Goal: Transaction & Acquisition: Complete application form

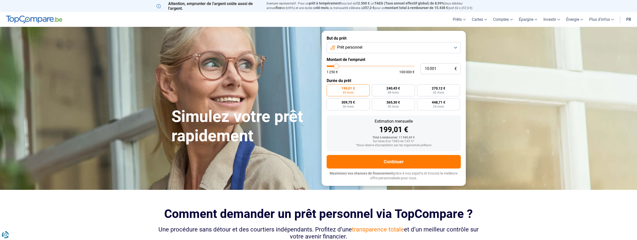
type input "11 250"
type input "11250"
type input "11 500"
type input "11500"
type input "11 750"
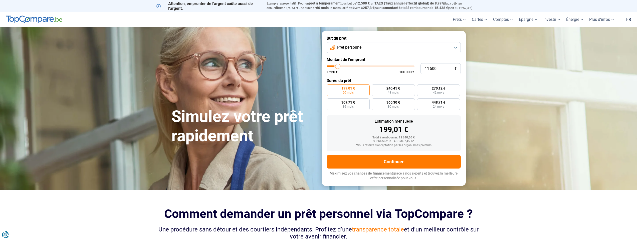
type input "11750"
type input "12 000"
type input "12000"
type input "12 500"
type input "12500"
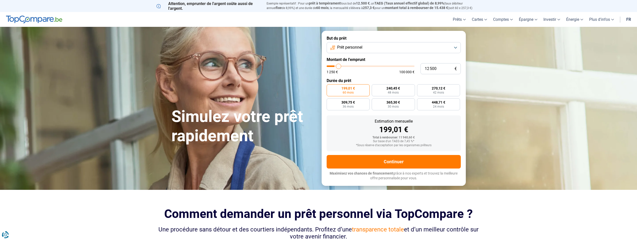
type input "12 750"
type input "12750"
type input "13 000"
type input "13000"
type input "13 250"
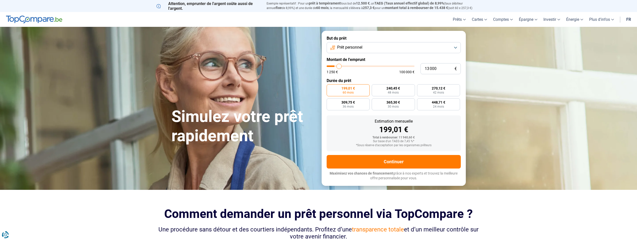
type input "13250"
type input "13 500"
type input "13500"
type input "14 250"
type input "14250"
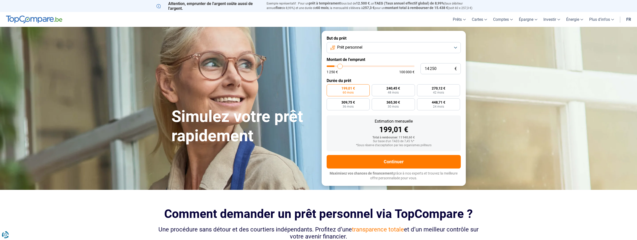
type input "14 500"
type input "14500"
type input "15 000"
type input "15000"
type input "15 750"
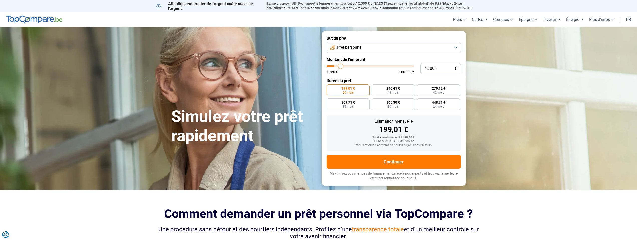
type input "15750"
type input "16 250"
type input "16250"
type input "17 000"
type input "17000"
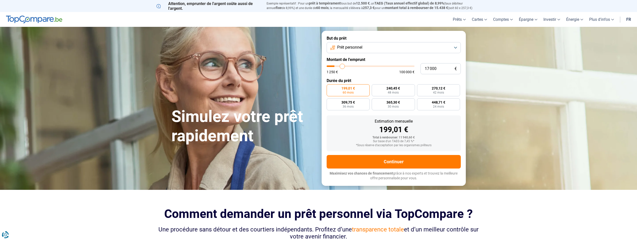
type input "17 500"
type input "17500"
type input "18 000"
type input "18000"
type input "18 750"
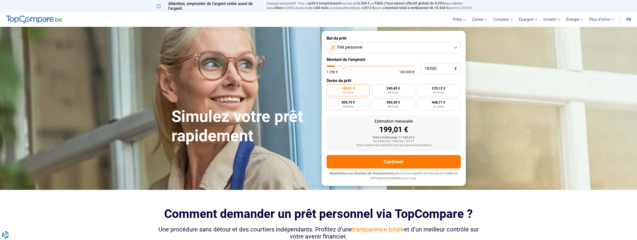
type input "18750"
type input "19 250"
type input "19250"
type input "20 000"
type input "20000"
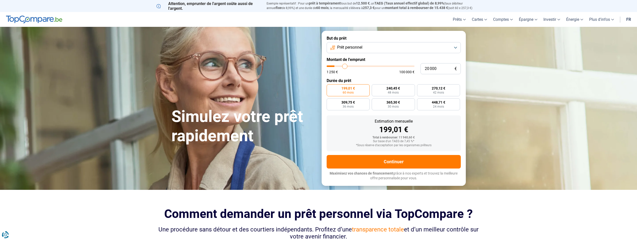
type input "20 750"
type input "20750"
type input "21 500"
type input "21500"
type input "22 000"
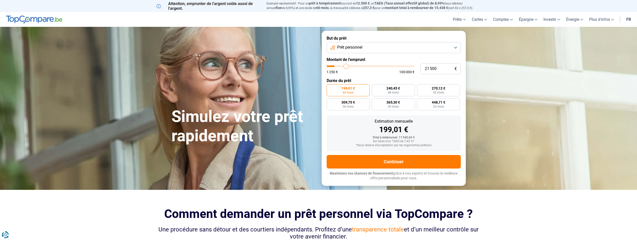
type input "22000"
type input "23 000"
type input "23000"
type input "23 500"
type input "23500"
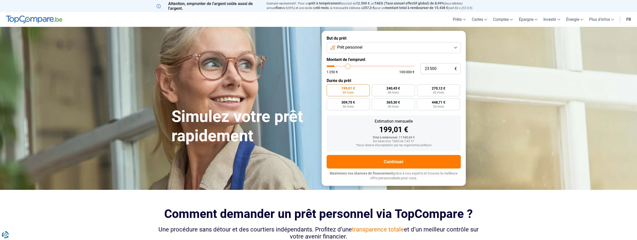
type input "24 250"
type input "24250"
type input "24 750"
type input "24750"
type input "25 250"
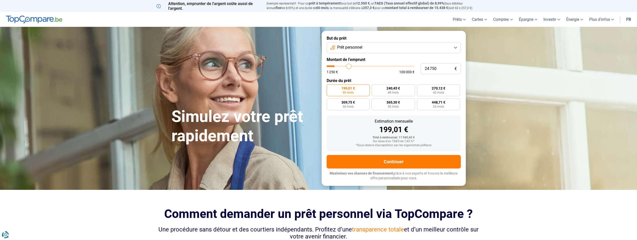
type input "25250"
type input "26 000"
type input "26000"
type input "26 500"
type input "26500"
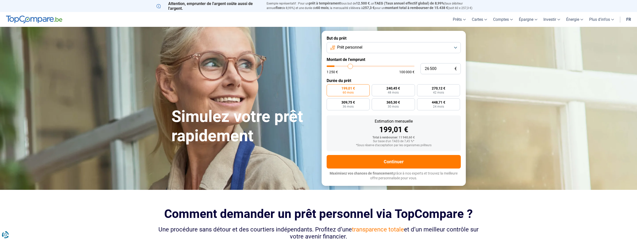
type input "27 250"
type input "27250"
type input "27 750"
type input "27750"
type input "28 250"
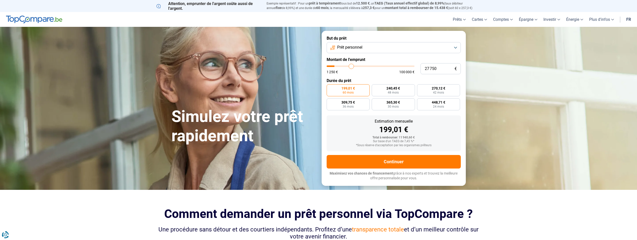
type input "28250"
type input "28 750"
type input "28750"
type input "29 250"
type input "29250"
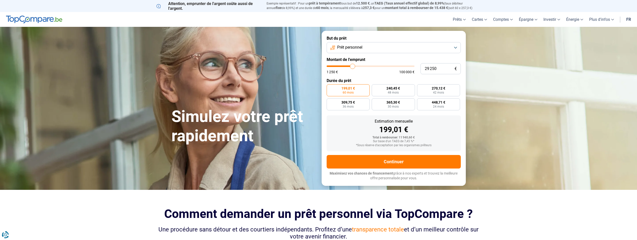
type input "29 750"
type input "29750"
type input "30 250"
type input "30250"
type input "30 750"
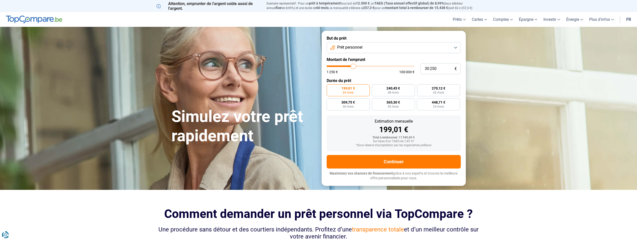
type input "30750"
type input "31 250"
type input "31250"
type input "32 000"
type input "32000"
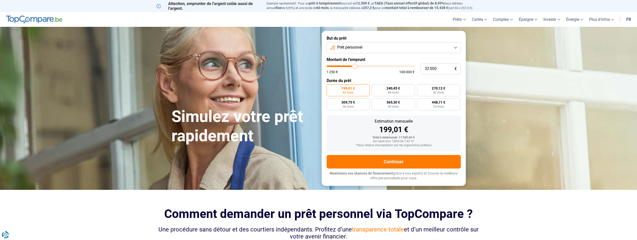
type input "32 750"
type input "32750"
type input "33 500"
type input "33500"
type input "34 000"
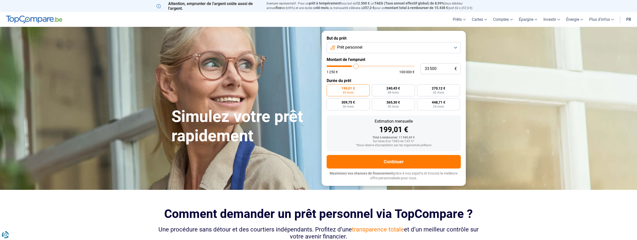
type input "34000"
type input "35 000"
type input "35000"
type input "35 750"
type input "35750"
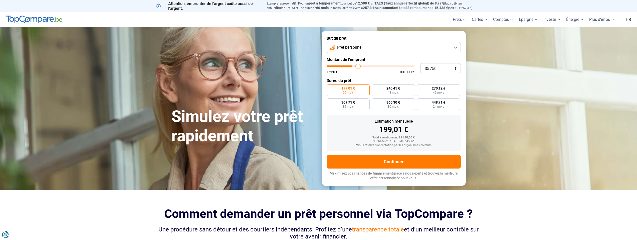
type input "36 500"
type input "36500"
type input "37 250"
type input "37250"
type input "38 250"
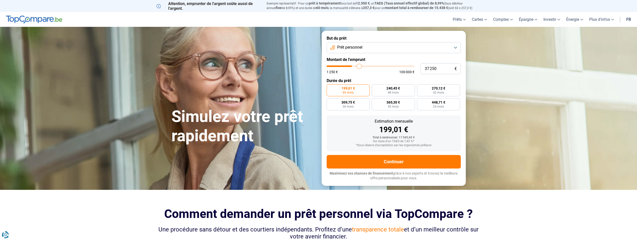
type input "38250"
type input "38 750"
type input "38750"
type input "39 500"
type input "39500"
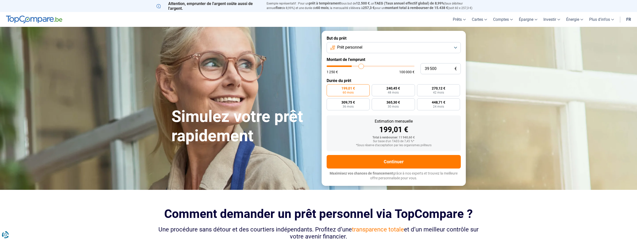
type input "40 250"
type input "40250"
type input "41 000"
type input "41000"
type input "41 500"
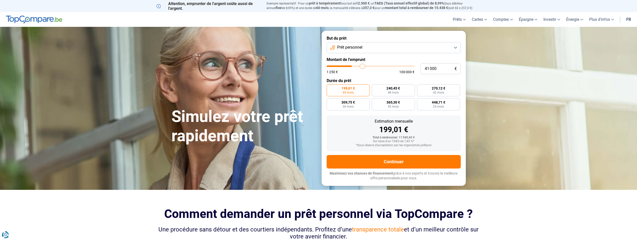
type input "41500"
type input "42 250"
type input "42250"
type input "42 750"
type input "42750"
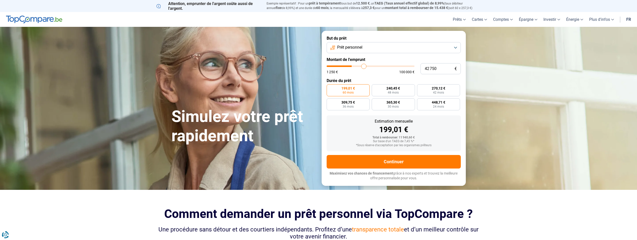
type input "43 500"
type input "43500"
type input "44 000"
type input "44000"
type input "44 500"
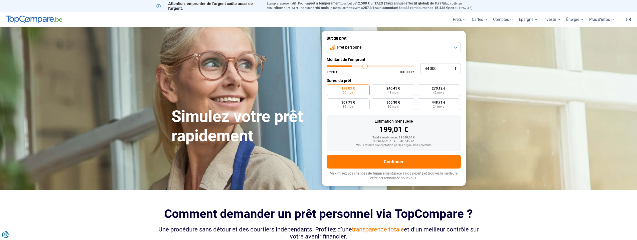
type input "44500"
type input "45 000"
type input "45000"
type input "45 250"
type input "45250"
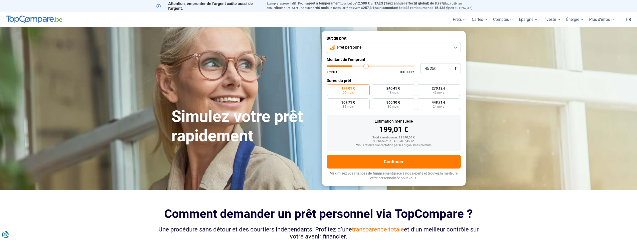
type input "45 750"
type input "45750"
type input "46 000"
type input "46000"
type input "46 500"
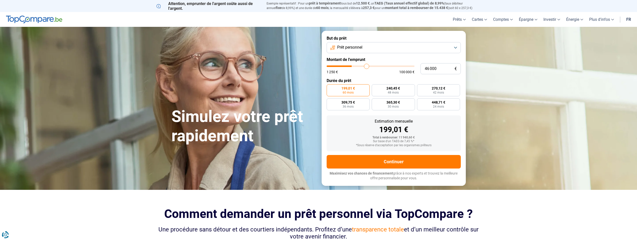
type input "46500"
type input "46 750"
type input "46750"
type input "47 000"
type input "47000"
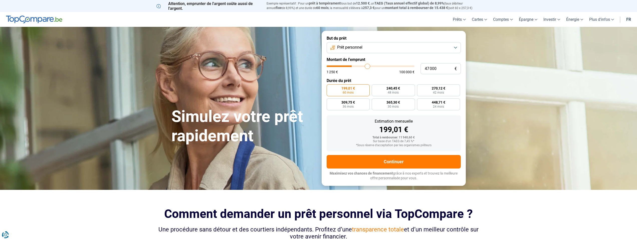
type input "47 250"
type input "47250"
type input "47 500"
type input "47500"
type input "48 000"
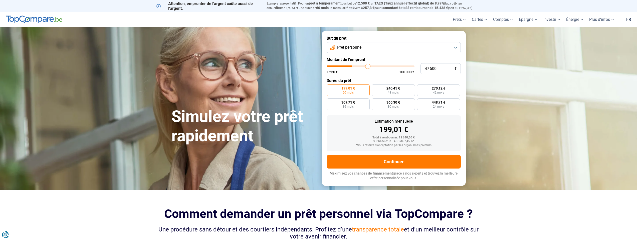
type input "48000"
type input "48 250"
type input "48250"
type input "48 500"
type input "48500"
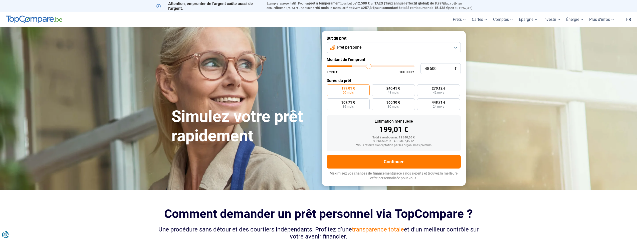
type input "48 750"
type input "48750"
type input "49 000"
type input "49000"
type input "49 500"
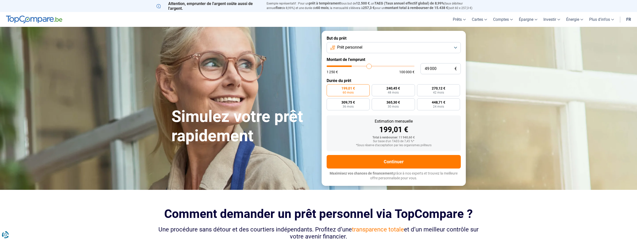
type input "49500"
type input "49 750"
type input "49750"
type input "50 000"
type input "50000"
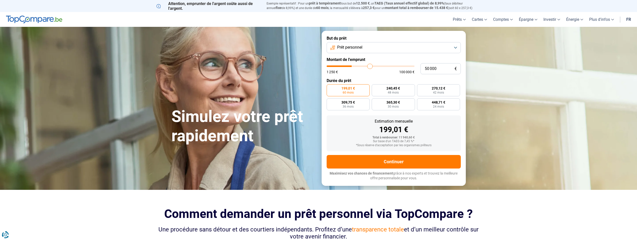
type input "50 250"
type input "50250"
type input "50 500"
type input "50500"
type input "51 000"
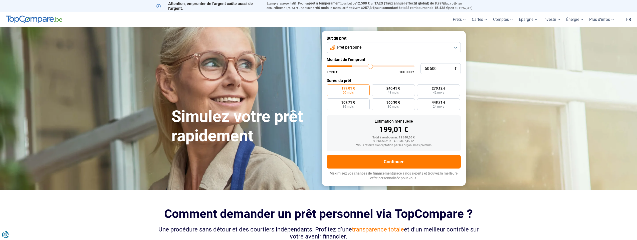
type input "51000"
type input "51 250"
drag, startPoint x: 338, startPoint y: 67, endPoint x: 371, endPoint y: 70, distance: 33.6
type input "51250"
click at [371, 67] on input "range" at bounding box center [371, 66] width 88 height 2
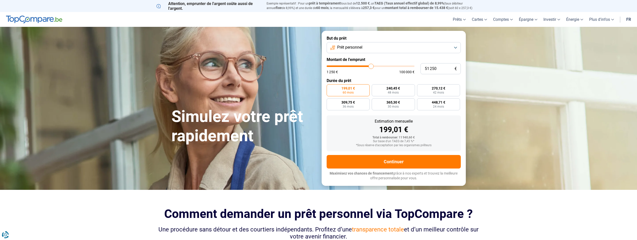
radio input "false"
click at [389, 56] on form "But du prêt Prêt personnel Montant de l'emprunt 51 250 € 1 250 € 100 000 € Duré…" at bounding box center [394, 108] width 144 height 154
click at [392, 50] on button "Prêt personnel" at bounding box center [394, 47] width 134 height 11
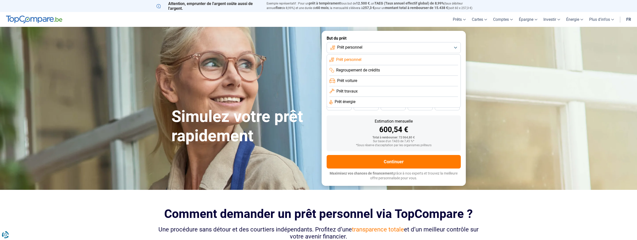
click at [353, 81] on span "Prêt voiture" at bounding box center [347, 81] width 20 height 6
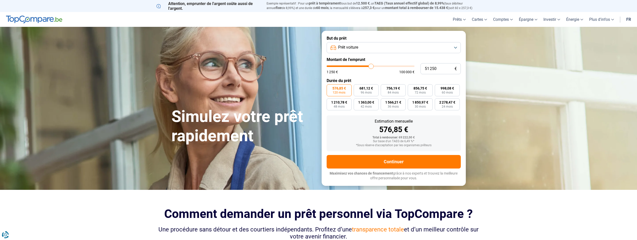
type input "53 000"
type input "53000"
type input "53 250"
type input "53250"
type input "53 500"
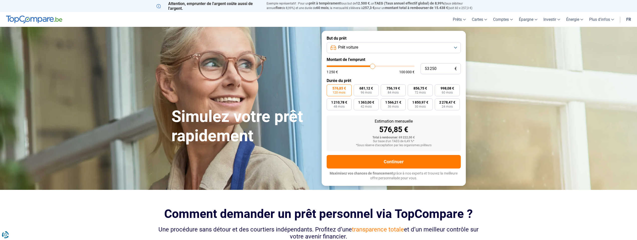
type input "53500"
type input "54 000"
type input "54000"
type input "54 250"
type input "54250"
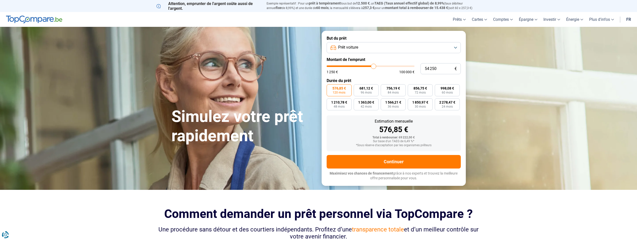
type input "54 500"
type input "54500"
type input "54 750"
type input "54750"
type input "55 000"
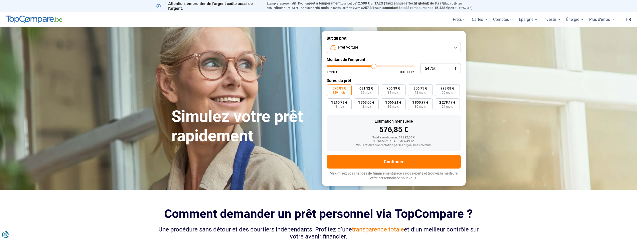
type input "55000"
type input "55 500"
type input "55500"
type input "55 750"
type input "55750"
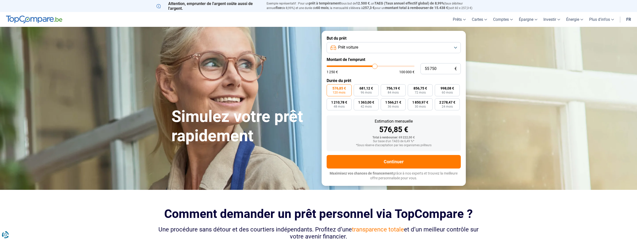
type input "56 000"
type input "56000"
type input "56 250"
type input "56250"
type input "56 500"
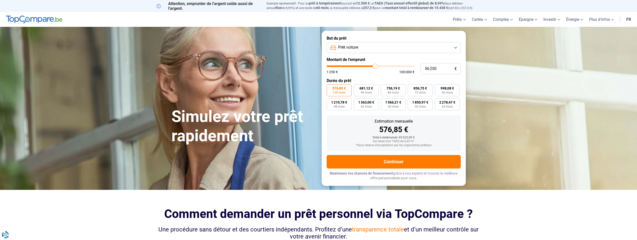
type input "56500"
type input "57 000"
type input "57000"
type input "57 250"
type input "57250"
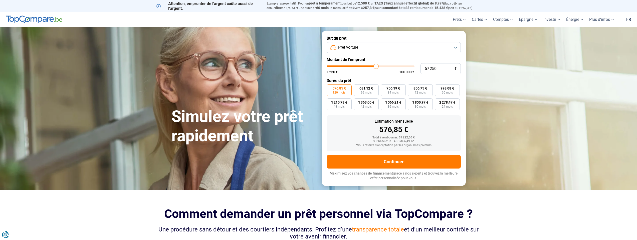
type input "57 500"
type input "57500"
type input "57 750"
type input "57750"
type input "58 000"
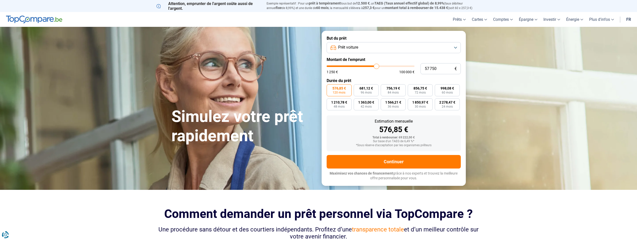
type input "58000"
type input "58 500"
type input "58500"
type input "58 750"
type input "58750"
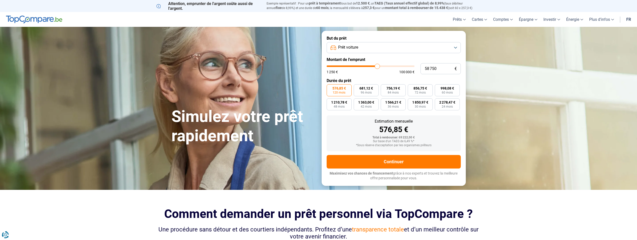
type input "59 000"
drag, startPoint x: 372, startPoint y: 66, endPoint x: 393, endPoint y: 72, distance: 21.5
click at [347, 67] on input "range" at bounding box center [371, 66] width 88 height 2
click at [435, 66] on input "21 750" at bounding box center [441, 68] width 40 height 11
click at [437, 68] on input "21 750" at bounding box center [441, 68] width 40 height 11
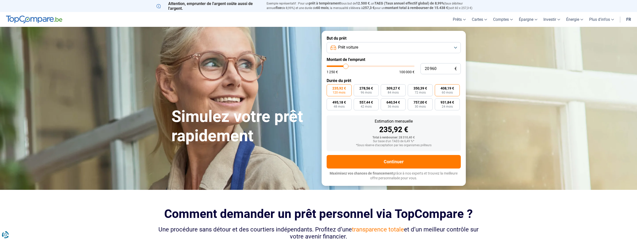
click at [451, 92] on span "60 mois" at bounding box center [447, 92] width 11 height 3
click at [438, 87] on input "408,19 € 60 mois" at bounding box center [436, 85] width 3 height 3
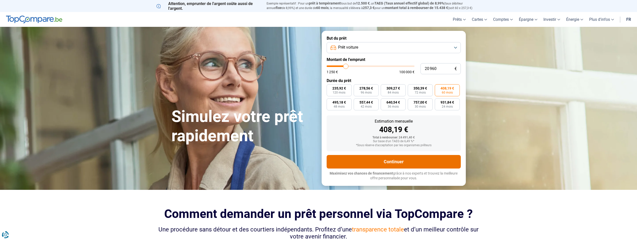
click at [420, 163] on button "Continuer" at bounding box center [394, 162] width 134 height 14
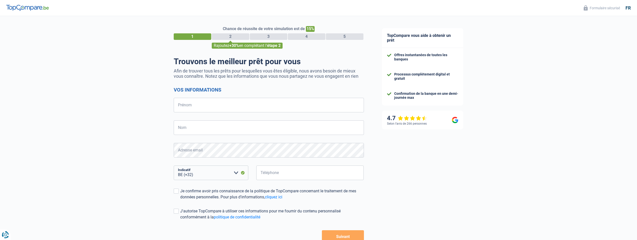
select select "32"
click at [236, 111] on input "Prénom" at bounding box center [269, 105] width 190 height 15
type input "Joshua"
type input "Paraskeva"
type input "497179382"
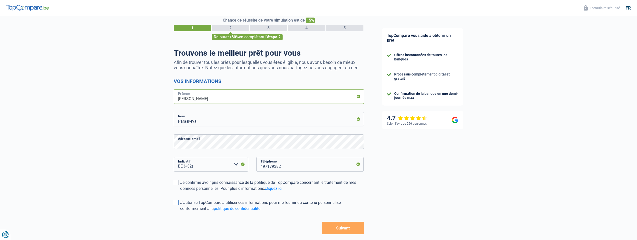
scroll to position [25, 0]
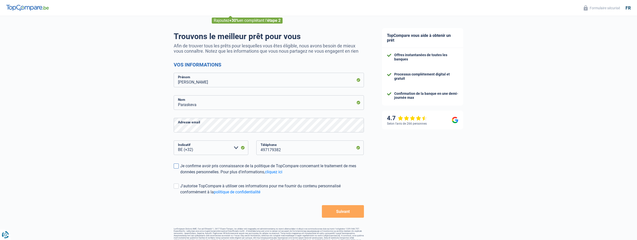
click at [179, 167] on span at bounding box center [176, 165] width 5 height 5
click at [180, 175] on input "Je confirme avoir pris connaissance de la politique de TopCompare concernant le…" at bounding box center [180, 175] width 0 height 0
click at [177, 186] on span at bounding box center [176, 185] width 5 height 5
click at [180, 195] on input "J'autorise TopCompare à utiliser ces informations pour me fournir du contenu pe…" at bounding box center [180, 195] width 0 height 0
click at [340, 214] on button "Suivant" at bounding box center [343, 211] width 42 height 13
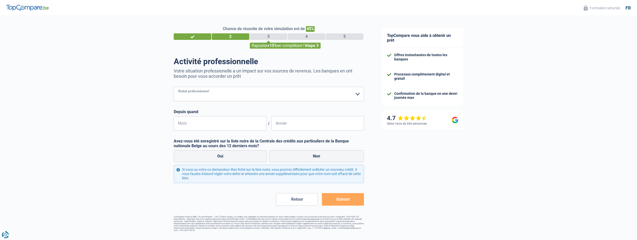
click at [222, 93] on select "Ouvrier Employé privé Employé public Invalide Indépendant Pensionné Chômeur Mut…" at bounding box center [269, 94] width 190 height 15
select select "worker"
click at [174, 87] on select "Ouvrier Employé privé Employé public Invalide Indépendant Pensionné Chômeur Mut…" at bounding box center [269, 94] width 190 height 15
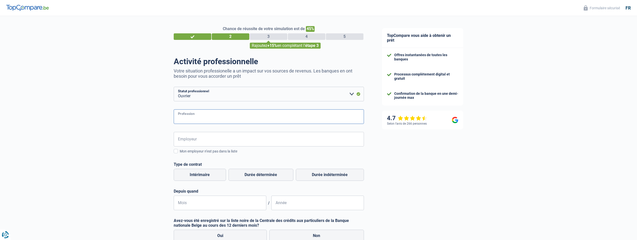
click at [202, 119] on input "Profession" at bounding box center [269, 116] width 190 height 15
type input "Electro-gazier"
click at [224, 144] on input "Employeur" at bounding box center [269, 139] width 190 height 15
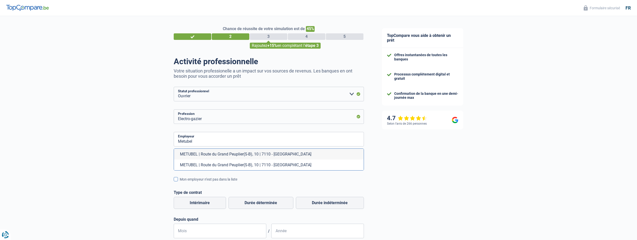
click at [270, 152] on li "METUBEL | Route du Grand Peuplier(S-B), 10 | 7110 - La Louvière" at bounding box center [269, 153] width 190 height 11
type input "METUBEL | Route du Grand Peuplier(S-B), 10 | 7110 - La Louvière"
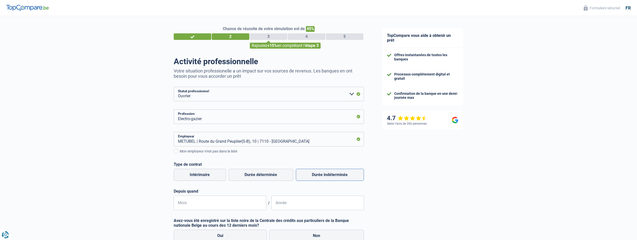
click at [327, 178] on label "Durée indéterminée" at bounding box center [330, 175] width 68 height 12
click at [327, 178] on input "Durée indéterminée" at bounding box center [330, 175] width 68 height 12
radio input "true"
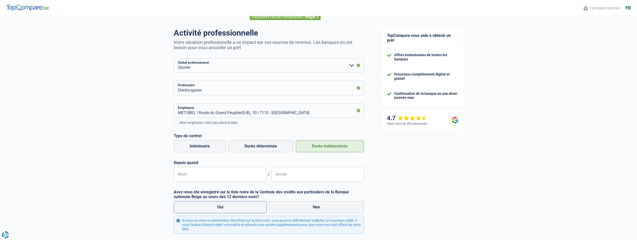
scroll to position [50, 0]
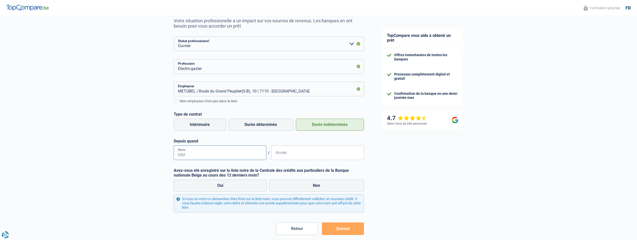
click at [193, 151] on input "Mois" at bounding box center [220, 152] width 93 height 15
type input "0"
type input "01"
type input "2025"
drag, startPoint x: 285, startPoint y: 160, endPoint x: 443, endPoint y: 187, distance: 160.2
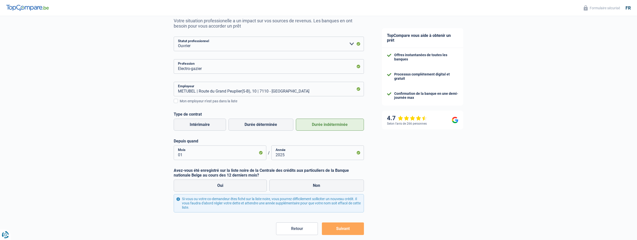
click at [443, 187] on div "TopCompare vous aide à obtenir un prêt Offres instantanées de toutes les banque…" at bounding box center [505, 115] width 264 height 298
click at [309, 183] on label "Non" at bounding box center [316, 185] width 95 height 12
click at [309, 183] on input "Non" at bounding box center [316, 185] width 95 height 12
radio input "true"
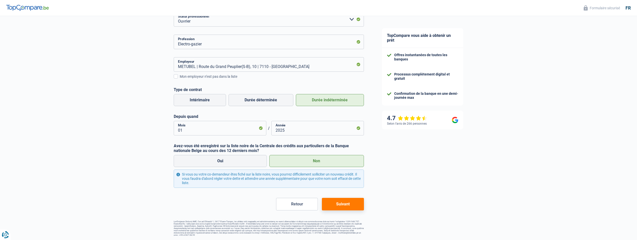
click at [341, 202] on button "Suivant" at bounding box center [343, 204] width 42 height 13
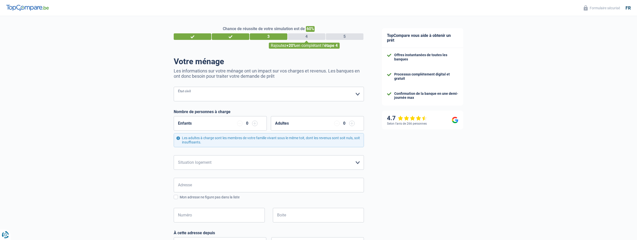
click at [227, 88] on select "Célibataire Marié(e) Cohabitant(e) légal(e) Divorcé(e) Veuf(ve) Séparé (de fait…" at bounding box center [269, 94] width 190 height 15
select select "single"
click at [174, 87] on select "Célibataire Marié(e) Cohabitant(e) légal(e) Divorcé(e) Veuf(ve) Séparé (de fait…" at bounding box center [269, 94] width 190 height 15
click at [212, 123] on div "Enfants 0" at bounding box center [220, 123] width 93 height 15
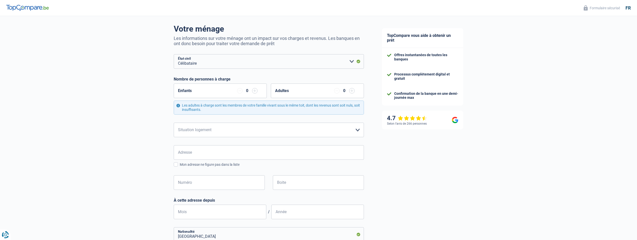
scroll to position [50, 0]
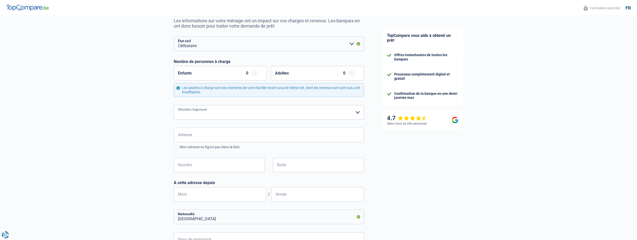
click at [220, 110] on select "Locataire Propriétaire avec prêt hypothécaire Propriétaire sans prêt hypothécai…" at bounding box center [269, 112] width 190 height 15
select select "liveWithParents"
click at [174, 105] on select "Locataire Propriétaire avec prêt hypothécaire Propriétaire sans prêt hypothécai…" at bounding box center [269, 112] width 190 height 15
click at [209, 130] on input "Adresse" at bounding box center [269, 134] width 190 height 15
type input "Avenue des Jonquilles 28"
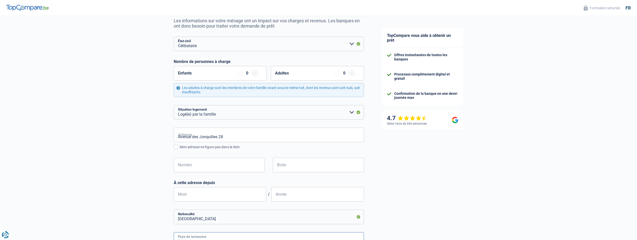
type input "Belgique"
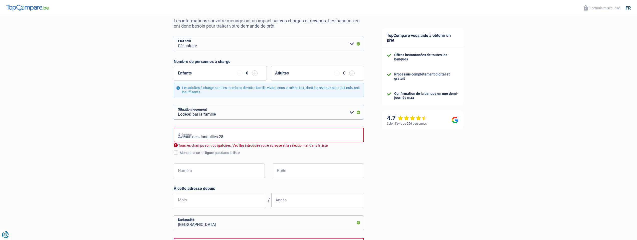
type input "Belgique"
click at [217, 170] on input "Numéro" at bounding box center [219, 170] width 91 height 15
type input "28"
type input "Houdeng-Aimeries"
click at [247, 138] on input "Avenue des Jonquilles 28" at bounding box center [269, 134] width 190 height 15
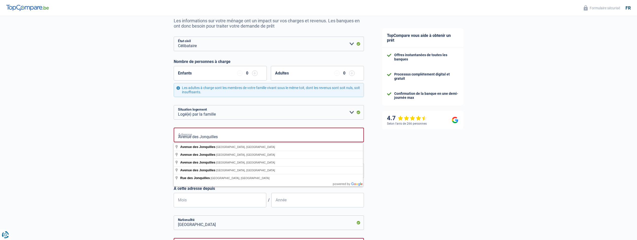
click at [145, 148] on div "Chance de réussite de votre simulation est de 60% 1 2 3 4 5 Rajoutez +20% en co…" at bounding box center [186, 158] width 373 height 389
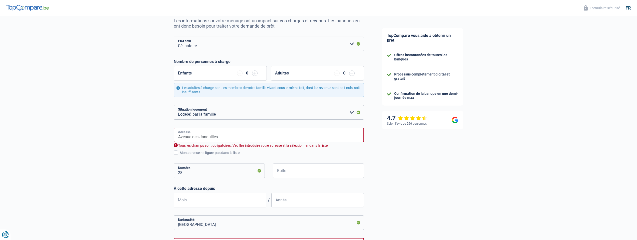
click at [225, 139] on input "Avenue des Jonquilles" at bounding box center [269, 134] width 190 height 15
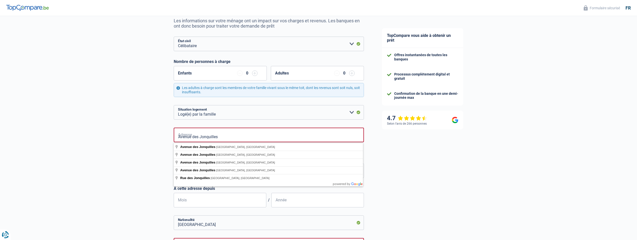
type input "Avenue des Jonquilles, Wavre, Belgique"
select select "BE"
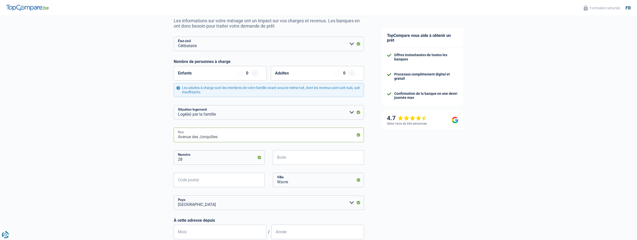
click at [233, 136] on input "Avenue des Jonquilles" at bounding box center [269, 134] width 190 height 15
type input "7110"
type input "Avenue des Jonquille"
drag, startPoint x: 230, startPoint y: 137, endPoint x: 169, endPoint y: 135, distance: 61.4
click at [169, 135] on div "Chance de réussite de votre simulation est de 60% 1 2 3 4 5 Rajoutez +20% en co…" at bounding box center [186, 174] width 373 height 421
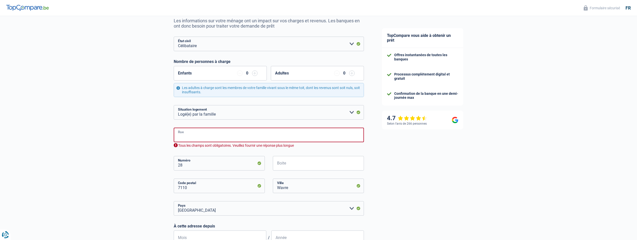
click at [196, 139] on input "Rue" at bounding box center [269, 134] width 190 height 15
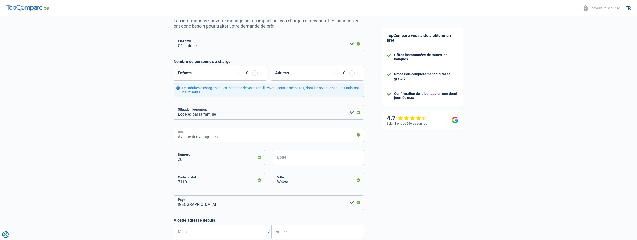
type input "Avenue des Jonquilles"
click at [79, 143] on div "Chance de réussite de votre simulation est de 60% 1 2 3 4 5 Rajoutez +20% en co…" at bounding box center [186, 174] width 373 height 421
click at [294, 183] on input "Wavre" at bounding box center [318, 180] width 91 height 15
type input "W"
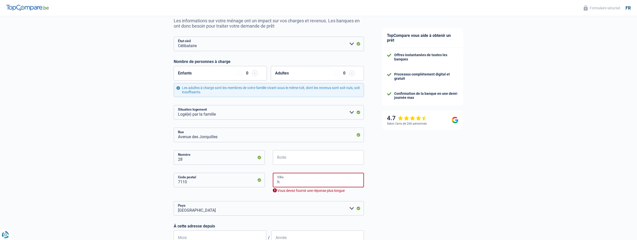
type input "Houdeng-Aimeries"
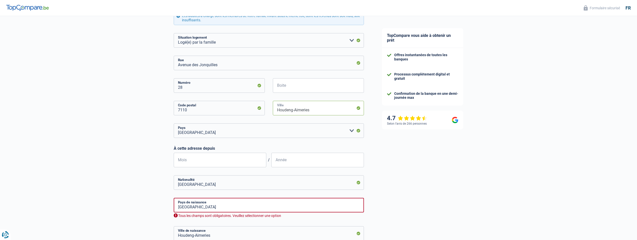
scroll to position [125, 0]
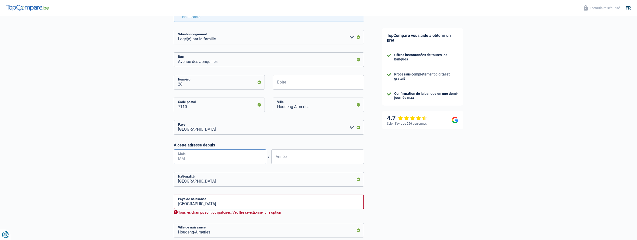
click at [199, 162] on input "Mois" at bounding box center [220, 156] width 93 height 15
click at [218, 204] on input "Belgique" at bounding box center [269, 201] width 190 height 15
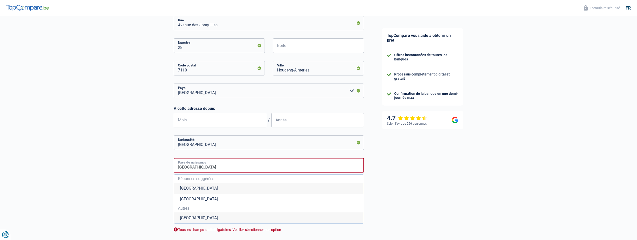
scroll to position [175, 0]
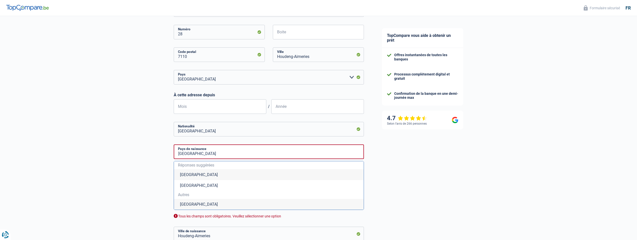
click at [197, 173] on li "Belgique" at bounding box center [269, 174] width 190 height 11
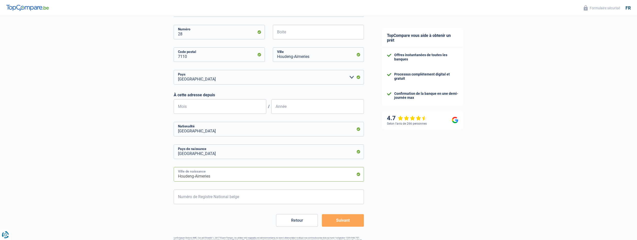
drag, startPoint x: 219, startPoint y: 176, endPoint x: 165, endPoint y: 180, distance: 54.3
click at [165, 180] on div "Chance de réussite de votre simulation est de 60% 1 2 3 4 5 Rajoutez +20% en co…" at bounding box center [186, 46] width 373 height 415
type input "Soignies"
drag, startPoint x: 103, startPoint y: 147, endPoint x: 130, endPoint y: 149, distance: 27.6
click at [108, 147] on div "Chance de réussite de votre simulation est de 60% 1 2 3 4 5 Rajoutez +20% en co…" at bounding box center [186, 46] width 373 height 415
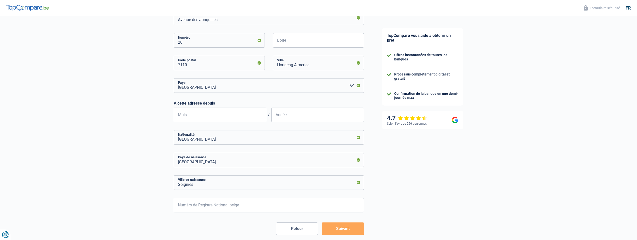
scroll to position [150, 0]
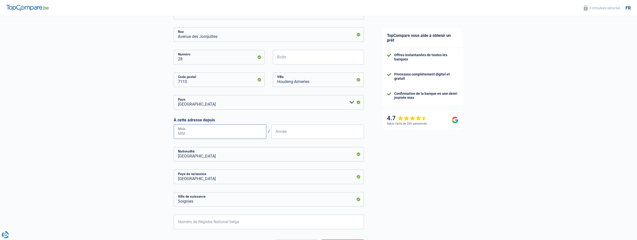
click at [201, 132] on input "Mois" at bounding box center [220, 131] width 93 height 15
type input "01"
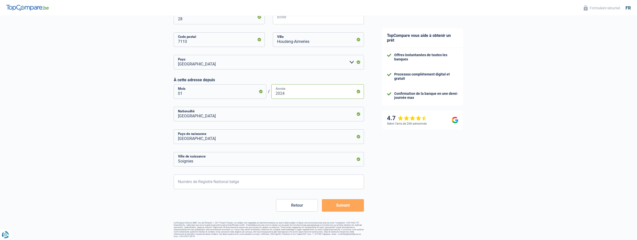
scroll to position [192, 0]
type input "2024"
click at [230, 178] on input "Numéro de Registre National belge" at bounding box center [269, 180] width 190 height 15
type input "5"
type input "03.09.18-107.90"
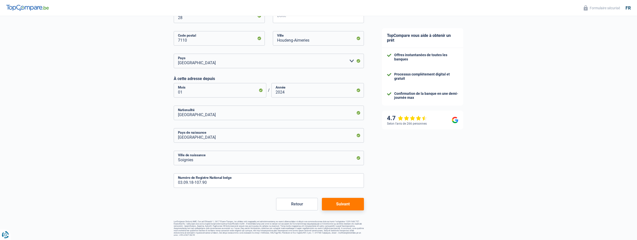
click at [346, 207] on button "Suivant" at bounding box center [343, 204] width 42 height 13
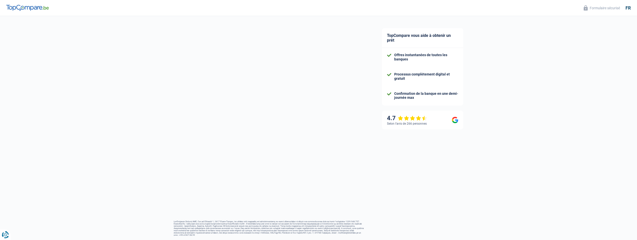
select select "netSalary"
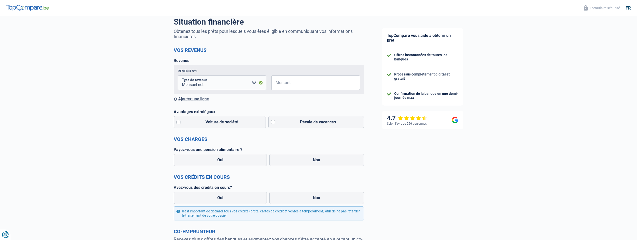
scroll to position [50, 0]
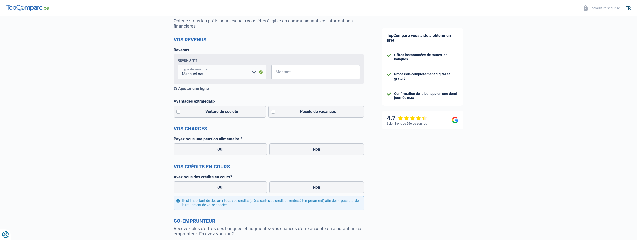
click at [218, 74] on select "Allocation d'handicap Allocations chômage Allocations familiales Chèques repas …" at bounding box center [222, 72] width 89 height 15
click at [178, 66] on select "Allocation d'handicap Allocations chômage Allocations familiales Chèques repas …" at bounding box center [222, 72] width 89 height 15
click at [298, 75] on input "Montant" at bounding box center [319, 72] width 82 height 15
click at [295, 73] on input "Montant" at bounding box center [319, 72] width 82 height 15
type input "2.200"
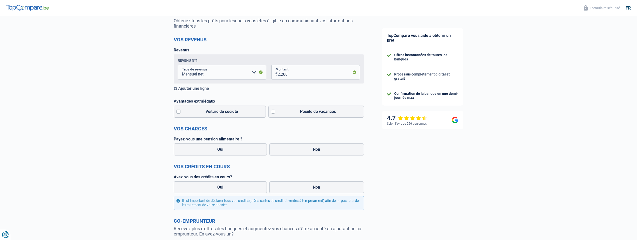
drag, startPoint x: 283, startPoint y: 93, endPoint x: 273, endPoint y: 98, distance: 11.2
click at [283, 93] on form "Vos revenus Revenus Revenu nº1 Allocation d'handicap Allocations chômage Alloca…" at bounding box center [269, 161] width 190 height 249
click at [304, 116] on label "Pécule de vacances" at bounding box center [316, 111] width 96 height 12
click at [304, 116] on input "Pécule de vacances" at bounding box center [316, 111] width 96 height 12
click at [291, 113] on label "Pécule de vacances" at bounding box center [316, 111] width 96 height 12
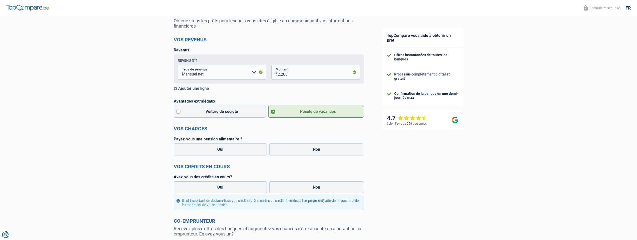
click at [291, 113] on input "Pécule de vacances" at bounding box center [316, 111] width 96 height 12
checkbox input "false"
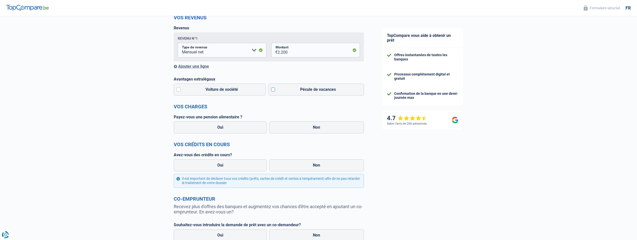
scroll to position [75, 0]
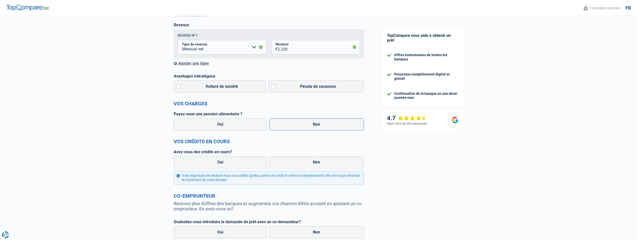
click at [321, 127] on label "Non" at bounding box center [316, 124] width 95 height 12
click at [321, 127] on input "Non" at bounding box center [316, 124] width 95 height 12
radio input "true"
click at [330, 167] on label "Non" at bounding box center [316, 162] width 95 height 12
click at [330, 167] on input "Non" at bounding box center [316, 162] width 95 height 12
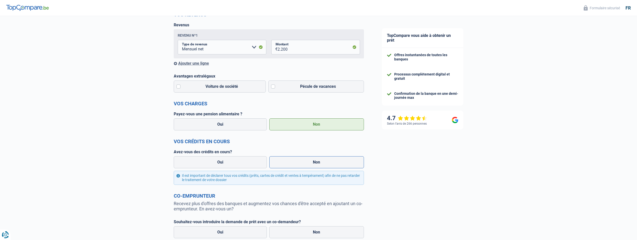
radio input "true"
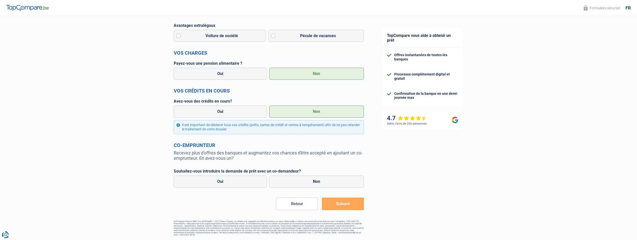
scroll to position [126, 0]
click at [311, 183] on label "Non" at bounding box center [316, 181] width 95 height 12
click at [311, 183] on input "Non" at bounding box center [316, 181] width 95 height 12
radio input "true"
click at [348, 203] on button "Suivant" at bounding box center [343, 203] width 42 height 13
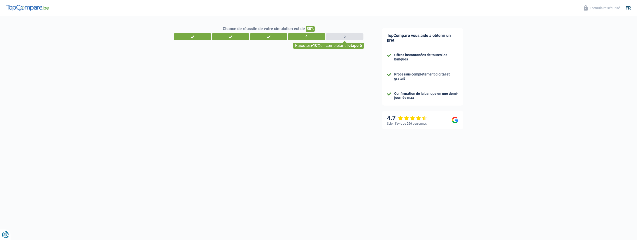
select select "car"
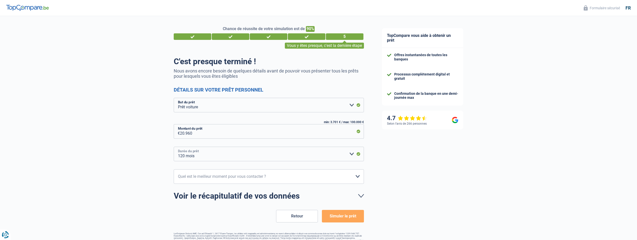
click at [261, 157] on select "12 mois 18 mois 24 mois 30 mois 36 mois 42 mois 48 mois 60 mois 72 mois 84 mois…" at bounding box center [269, 153] width 190 height 15
select select "60"
click at [174, 147] on select "12 mois 18 mois 24 mois 30 mois 36 mois 42 mois 48 mois 60 mois 72 mois 84 mois…" at bounding box center [269, 153] width 190 height 15
click at [274, 175] on select "10h-12h 12h-14h 14h-16h 16h-18h Veuillez sélectionner une option" at bounding box center [269, 176] width 190 height 15
select select "16-18"
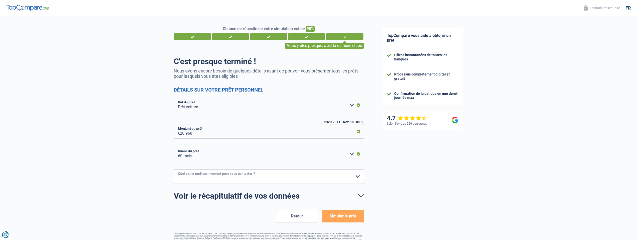
click at [174, 169] on select "10h-12h 12h-14h 14h-16h 16h-18h Veuillez sélectionner une option" at bounding box center [269, 176] width 190 height 15
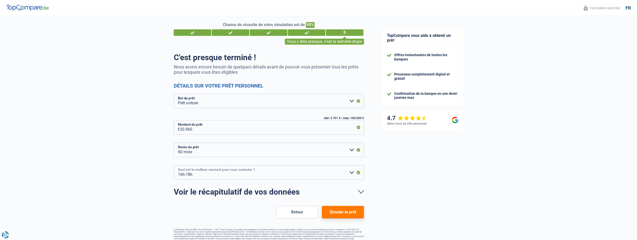
scroll to position [12, 0]
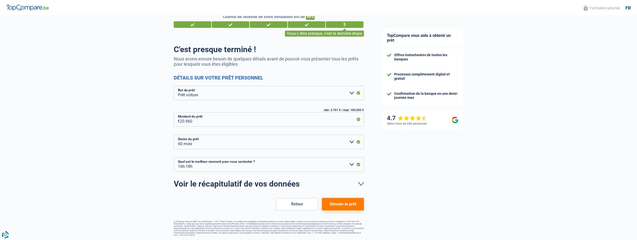
click at [357, 186] on link "Voir le récapitulatif de vos données" at bounding box center [269, 184] width 190 height 8
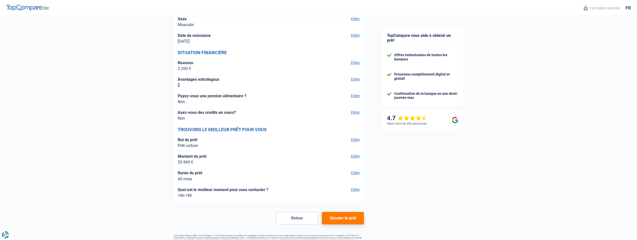
scroll to position [709, 0]
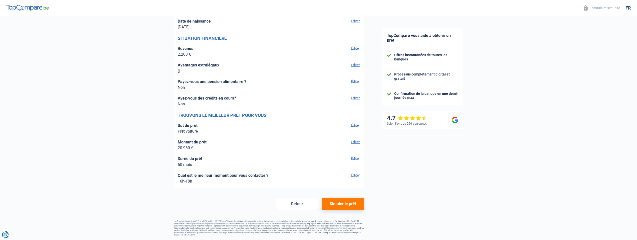
click at [345, 203] on button "Simuler le prêt" at bounding box center [343, 203] width 42 height 13
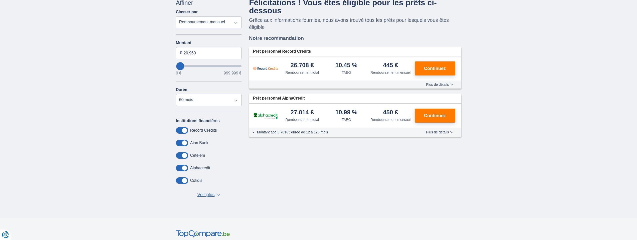
scroll to position [50, 0]
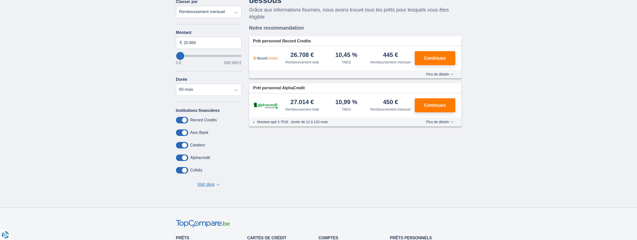
click at [204, 185] on span "Voir plus" at bounding box center [205, 184] width 17 height 7
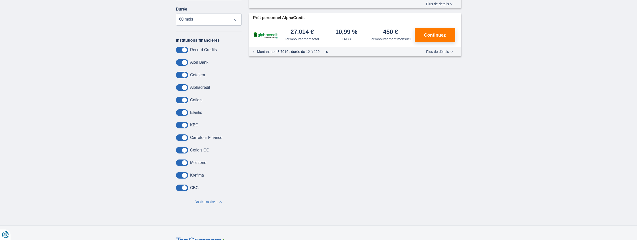
scroll to position [150, 0]
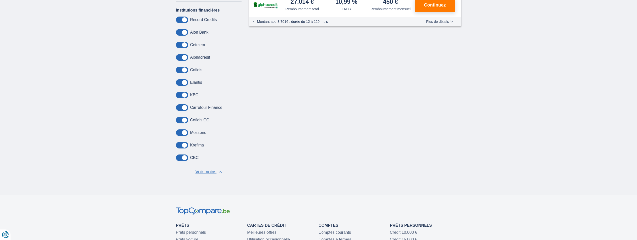
click at [204, 171] on span "Voir moins" at bounding box center [206, 172] width 21 height 7
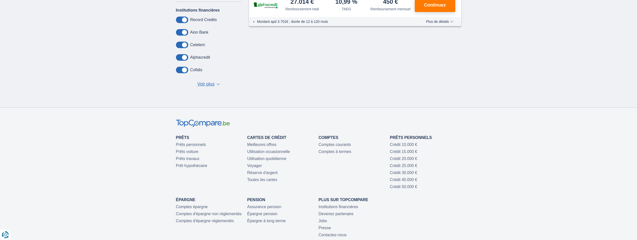
click at [210, 82] on span "Voir plus" at bounding box center [205, 84] width 17 height 7
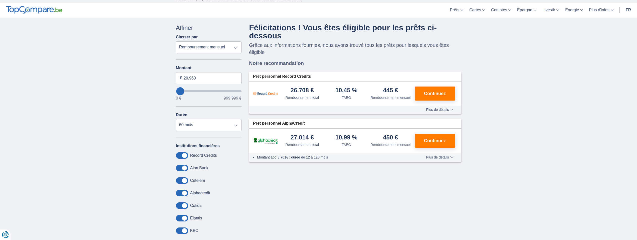
scroll to position [0, 0]
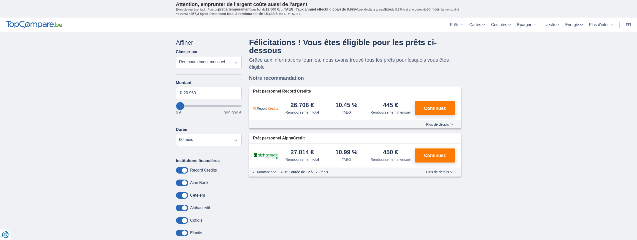
click at [211, 58] on select "Remboursement total TAEG Remboursement mensuel" at bounding box center [209, 62] width 66 height 12
click at [138, 77] on div "× widget.non-eligible-application.title widget.non-eligible-application.text no…" at bounding box center [318, 188] width 637 height 313
type input "24.000"
type input "24000"
select select "120"
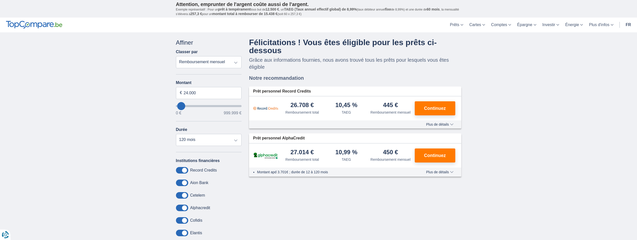
type input "28.000"
type input "28000"
type input "33.000"
type input "37000"
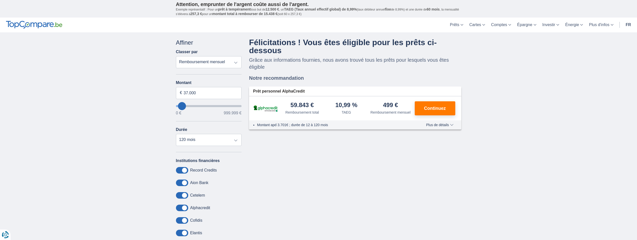
type input "11.000"
type input "11000"
select select "60"
type input "7.000"
type input "7000"
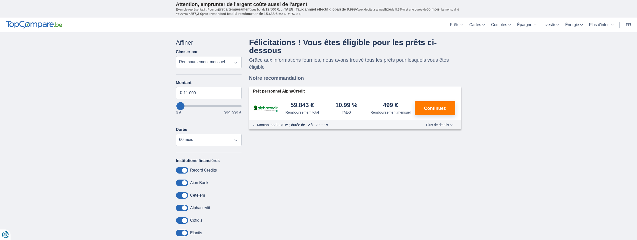
select select "42"
type input "2.000"
type input "2000"
select select "24"
type input "0"
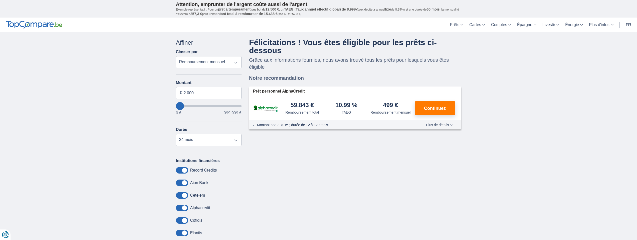
type input "0"
select select "12"
